Goal: Transaction & Acquisition: Download file/media

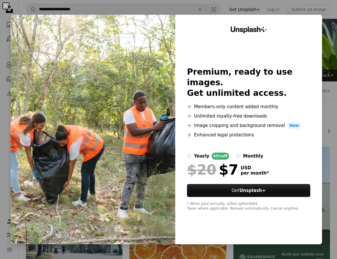
click at [6, 2] on button "An X shape" at bounding box center [5, 5] width 7 height 7
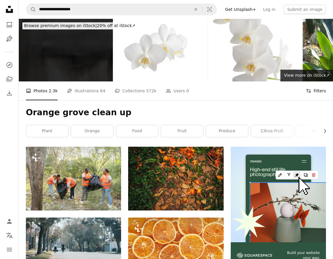
click at [317, 89] on button "Filters Filters" at bounding box center [316, 90] width 20 height 19
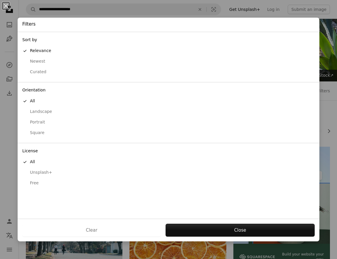
click at [33, 178] on button "Free" at bounding box center [169, 183] width 302 height 11
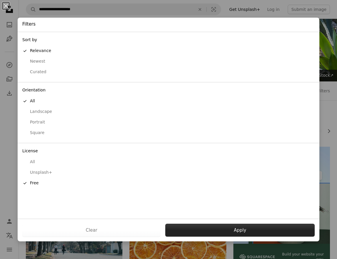
click at [224, 229] on button "Apply" at bounding box center [240, 230] width 150 height 13
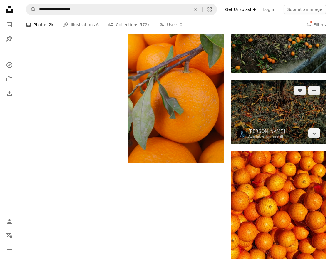
scroll to position [667, 0]
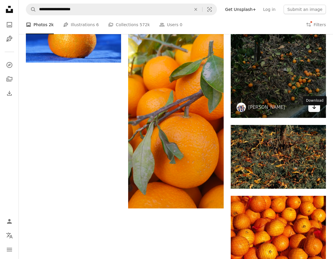
click at [317, 112] on link "Arrow pointing down" at bounding box center [314, 107] width 12 height 9
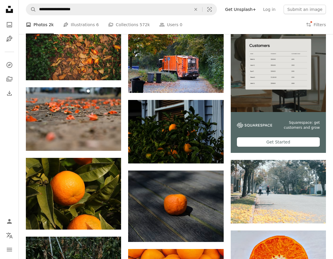
scroll to position [0, 0]
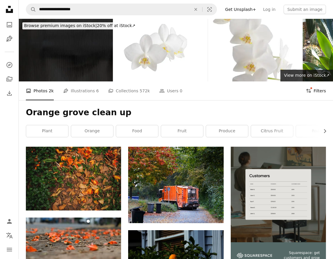
click at [318, 91] on button "Filters Filters" at bounding box center [316, 90] width 20 height 19
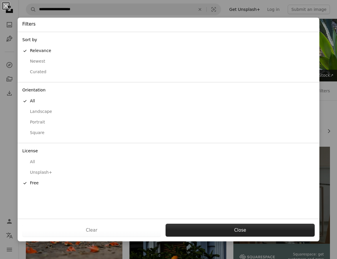
click at [216, 226] on button "Close" at bounding box center [240, 230] width 149 height 13
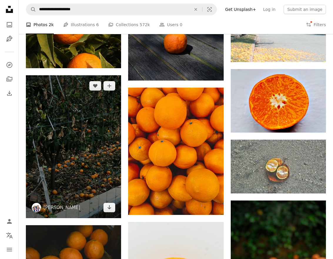
scroll to position [284, 0]
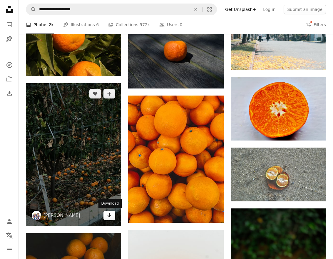
click at [108, 213] on icon "Arrow pointing down" at bounding box center [109, 215] width 5 height 7
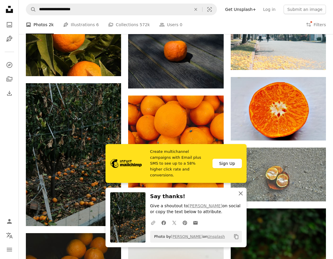
click at [243, 193] on icon "An X shape" at bounding box center [240, 193] width 7 height 7
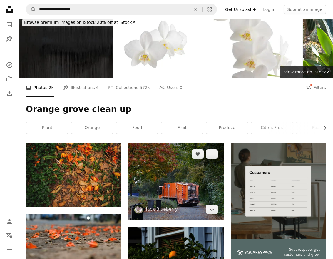
scroll to position [0, 0]
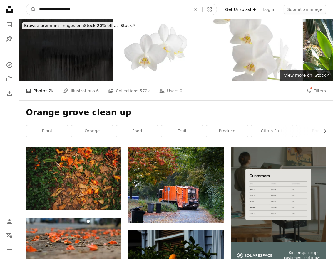
drag, startPoint x: 91, startPoint y: 11, endPoint x: 65, endPoint y: 11, distance: 25.3
click at [65, 11] on input "**********" at bounding box center [112, 9] width 153 height 11
type input "**********"
click button "A magnifying glass" at bounding box center [31, 9] width 10 height 11
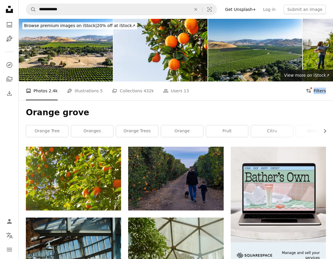
click at [326, 89] on div "A photo Photos 2.4k Pen Tool Illustrations 5 A stack of folders Collections 432…" at bounding box center [176, 90] width 314 height 19
click at [321, 90] on button "Filters Filters" at bounding box center [316, 90] width 20 height 19
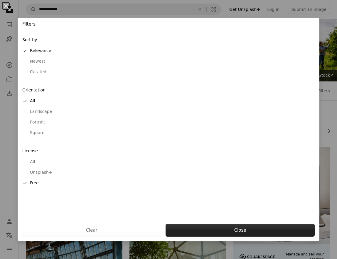
click at [226, 233] on button "Close" at bounding box center [240, 230] width 149 height 13
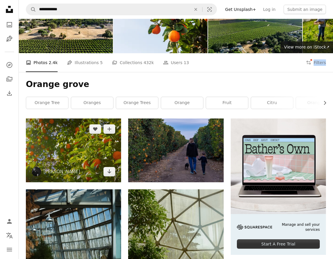
scroll to position [53, 0]
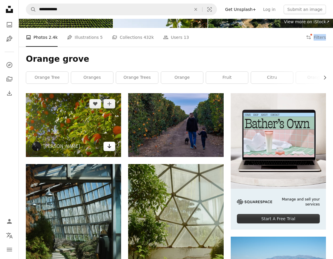
click at [111, 149] on icon "Arrow pointing down" at bounding box center [109, 146] width 5 height 7
